Goal: Navigation & Orientation: Find specific page/section

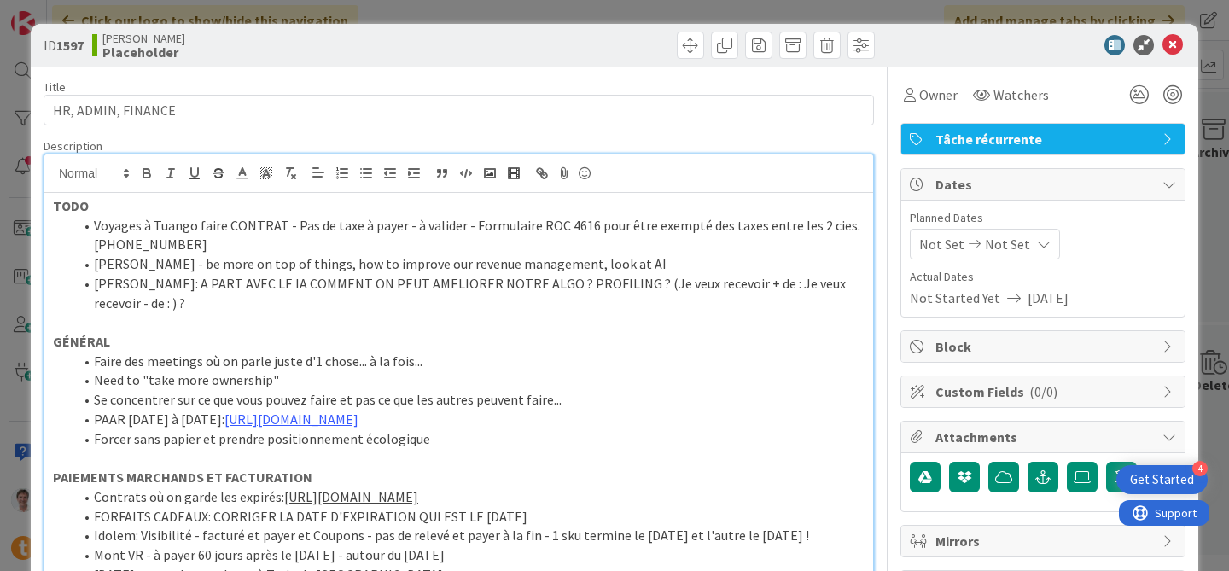
scroll to position [0, 46]
click at [1162, 44] on icon at bounding box center [1172, 45] width 20 height 20
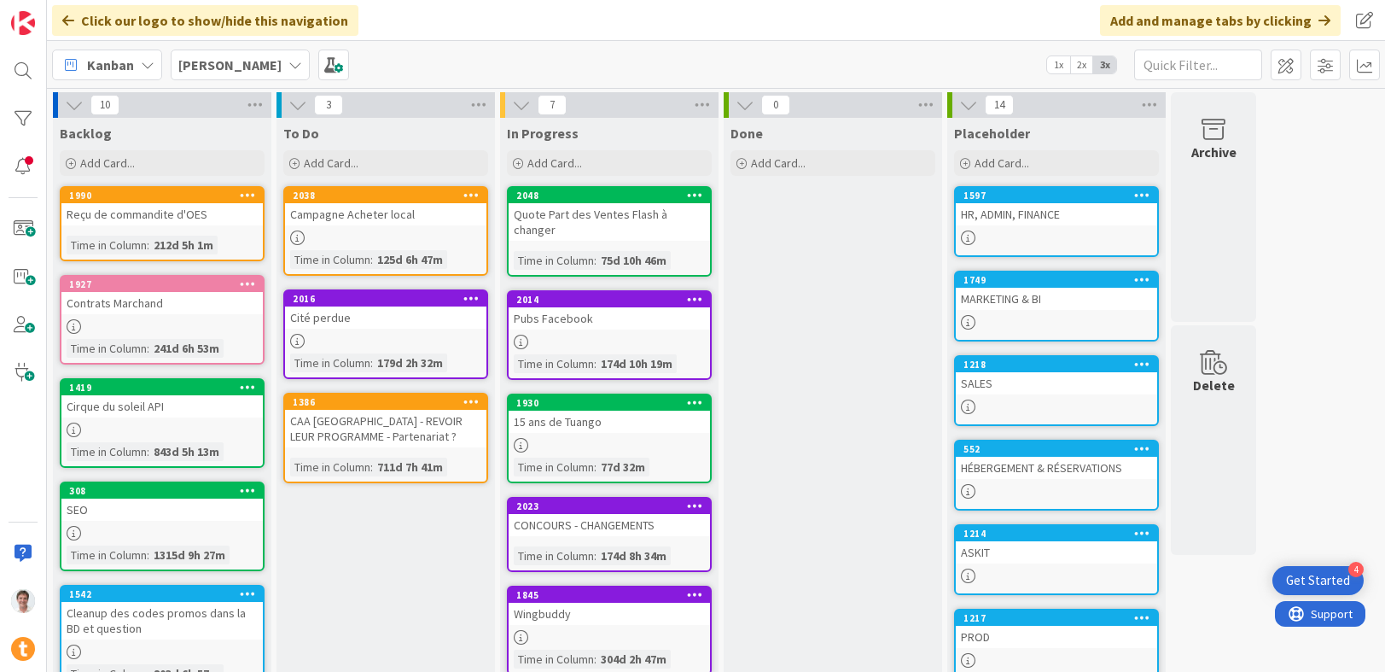
click at [1033, 218] on div "HR, ADMIN, FINANCE" at bounding box center [1056, 214] width 201 height 22
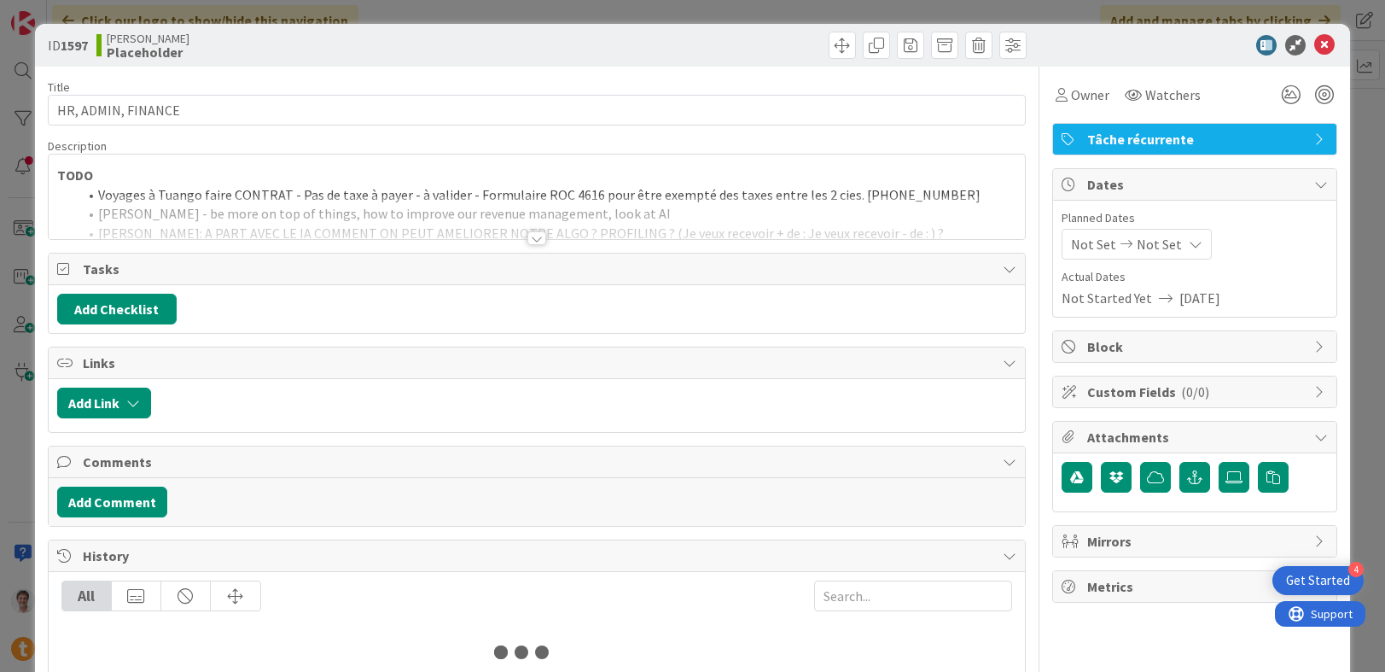
click at [527, 236] on div at bounding box center [536, 238] width 19 height 14
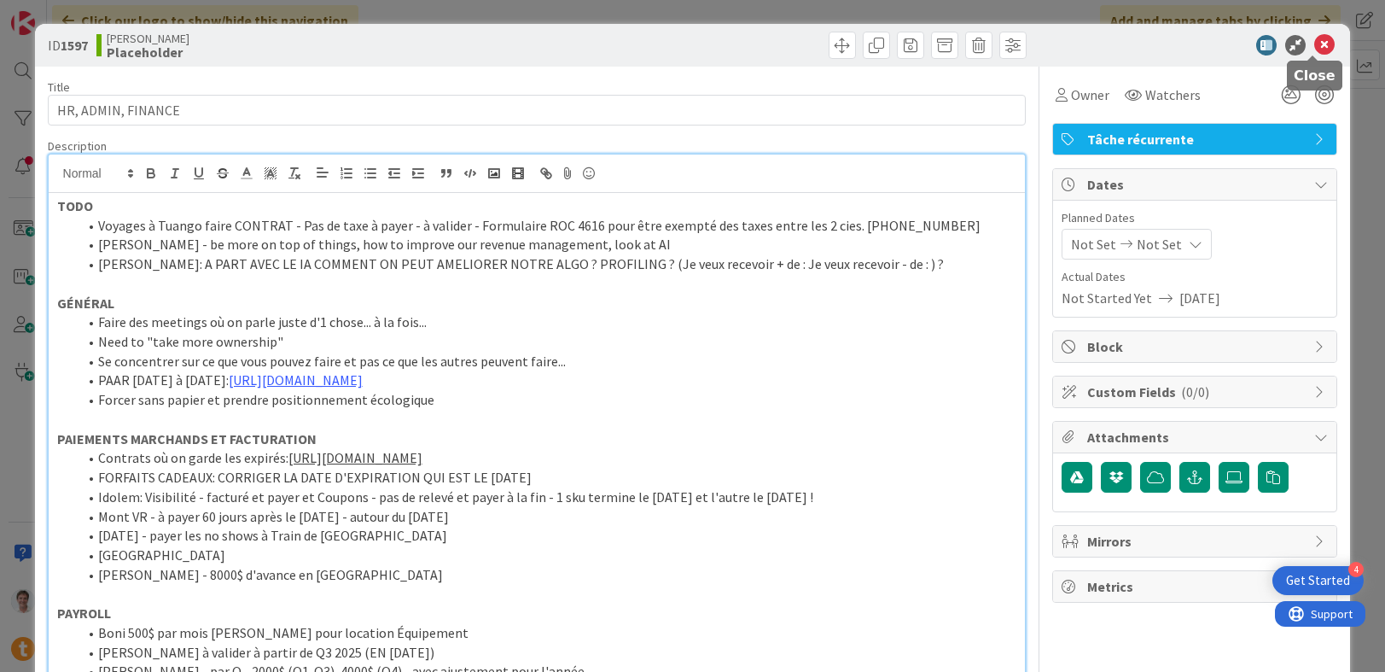
click at [1228, 42] on icon at bounding box center [1324, 45] width 20 height 20
